Goal: Browse casually: Explore the website without a specific task or goal

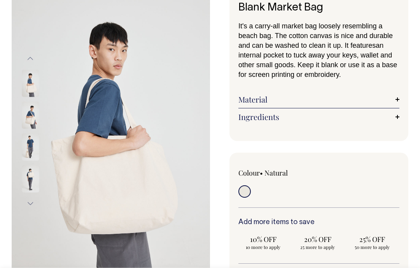
scroll to position [59, 0]
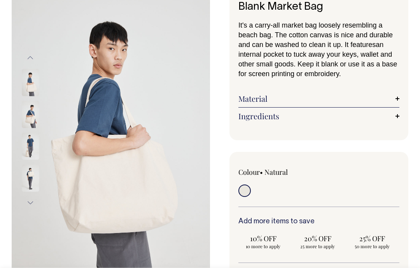
click at [29, 201] on button "Next" at bounding box center [30, 202] width 12 height 17
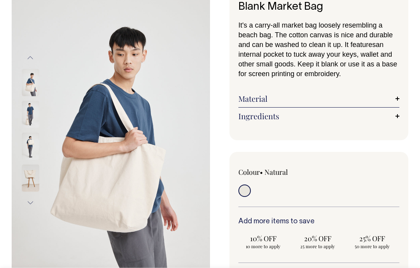
click at [30, 200] on button "Next" at bounding box center [30, 202] width 12 height 17
click at [30, 204] on button "Next" at bounding box center [30, 202] width 12 height 17
click at [30, 206] on button "Next" at bounding box center [30, 202] width 12 height 17
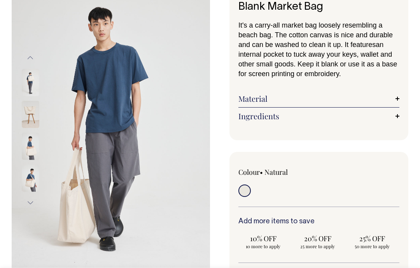
click at [29, 207] on button "Next" at bounding box center [30, 202] width 12 height 17
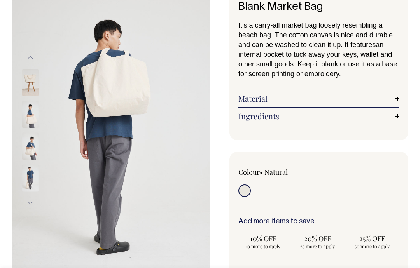
click at [26, 209] on div "Previous Next" at bounding box center [40, 130] width 39 height 162
click at [30, 203] on button "Next" at bounding box center [30, 202] width 12 height 17
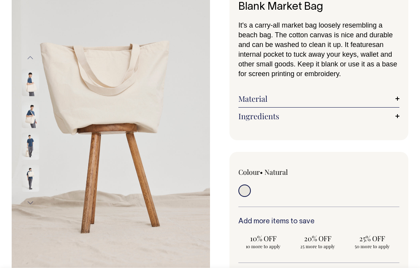
click at [31, 200] on button "Next" at bounding box center [30, 202] width 12 height 17
click at [30, 201] on button "Next" at bounding box center [30, 202] width 12 height 17
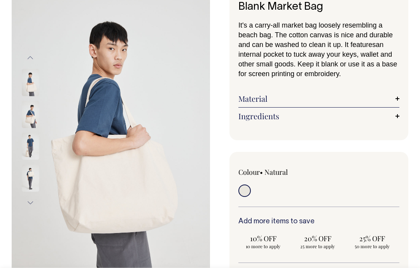
click at [31, 202] on button "Next" at bounding box center [30, 202] width 12 height 17
click at [31, 204] on button "Next" at bounding box center [30, 202] width 12 height 17
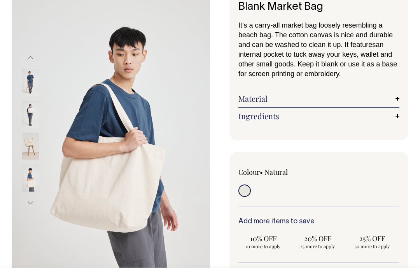
click at [31, 204] on button "Next" at bounding box center [30, 202] width 12 height 17
click at [30, 205] on button "Next" at bounding box center [30, 202] width 12 height 17
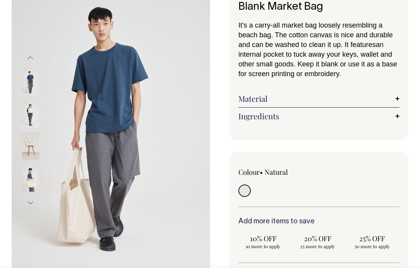
click at [29, 206] on button "Next" at bounding box center [30, 202] width 12 height 17
click at [29, 207] on button "Next" at bounding box center [30, 202] width 12 height 17
click at [31, 207] on button "Next" at bounding box center [30, 202] width 12 height 17
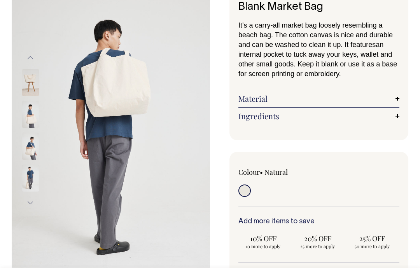
click at [31, 208] on button "Next" at bounding box center [30, 202] width 12 height 17
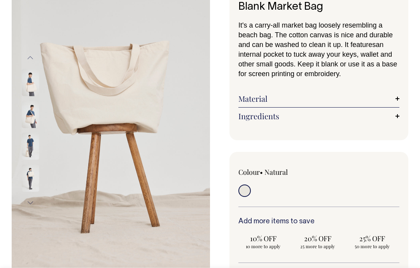
click at [34, 207] on button "Next" at bounding box center [30, 202] width 12 height 17
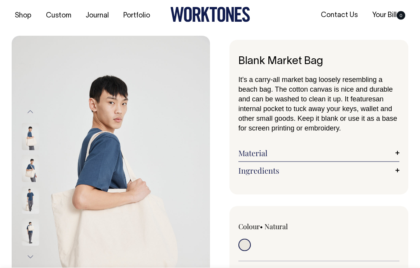
scroll to position [0, 0]
